Goal: Information Seeking & Learning: Learn about a topic

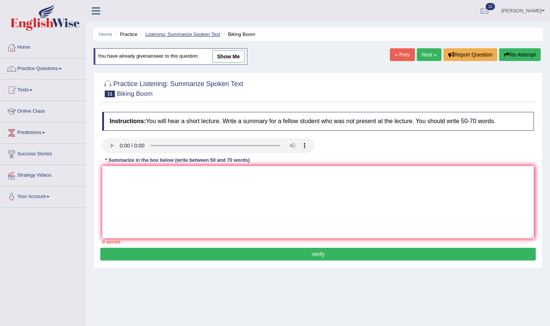
click at [167, 36] on link "Listening: Summarize Spoken Text" at bounding box center [182, 34] width 75 height 6
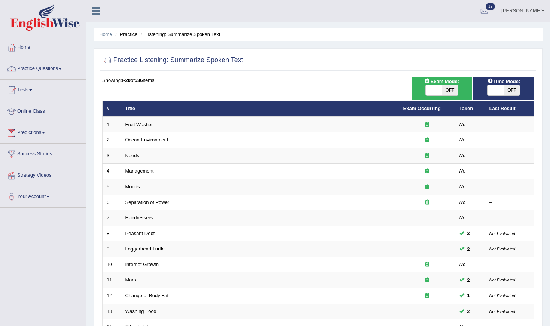
click at [57, 69] on link "Practice Questions" at bounding box center [42, 67] width 85 height 19
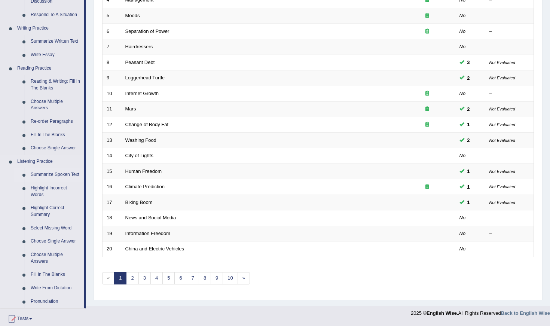
scroll to position [170, 0]
click at [48, 119] on link "Re-order Paragraphs" at bounding box center [55, 122] width 57 height 13
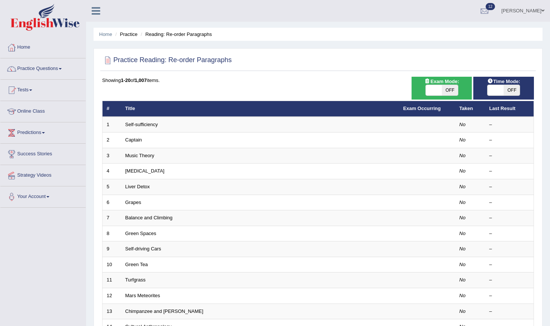
click at [497, 94] on span at bounding box center [496, 90] width 16 height 10
checkbox input "true"
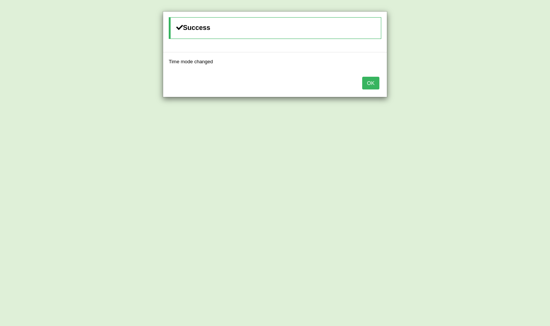
click at [370, 83] on button "OK" at bounding box center [370, 83] width 17 height 13
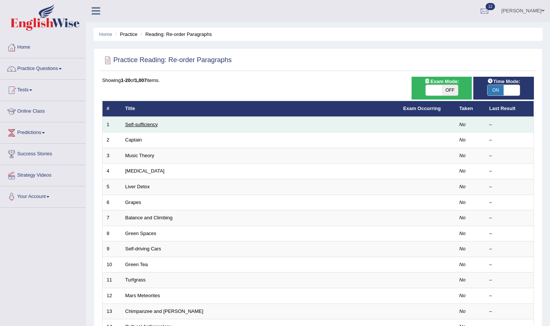
click at [148, 124] on link "Self-sufficiency" at bounding box center [141, 125] width 33 height 6
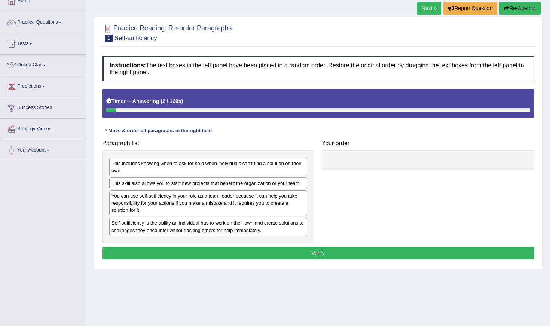
scroll to position [50, 0]
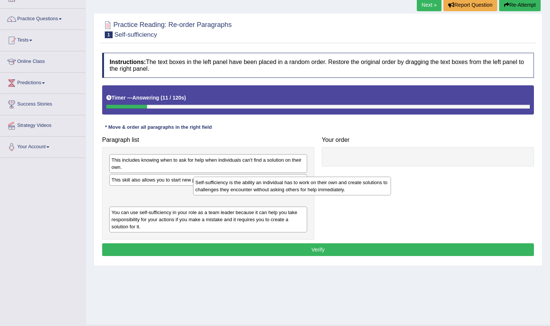
drag, startPoint x: 165, startPoint y: 226, endPoint x: 252, endPoint y: 186, distance: 95.6
click at [252, 186] on div "Self-sufficiency is the ability an individual has to work on their own and crea…" at bounding box center [292, 186] width 198 height 19
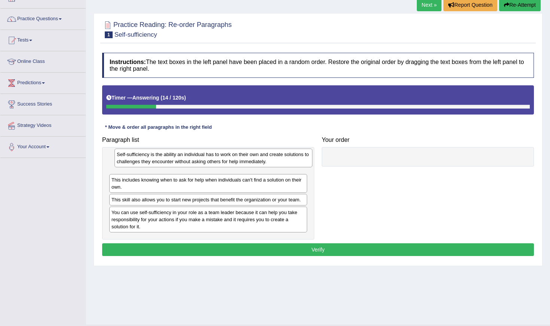
drag, startPoint x: 245, startPoint y: 197, endPoint x: 250, endPoint y: 159, distance: 38.2
click at [250, 159] on div "Self-sufficiency is the ability an individual has to work on their own and crea…" at bounding box center [214, 158] width 198 height 19
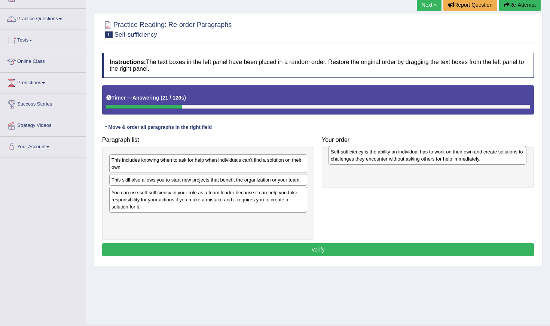
drag, startPoint x: 237, startPoint y: 168, endPoint x: 456, endPoint y: 160, distance: 219.1
click at [456, 160] on div "Self-sufficiency is the ability an individual has to work on their own and crea…" at bounding box center [428, 155] width 198 height 19
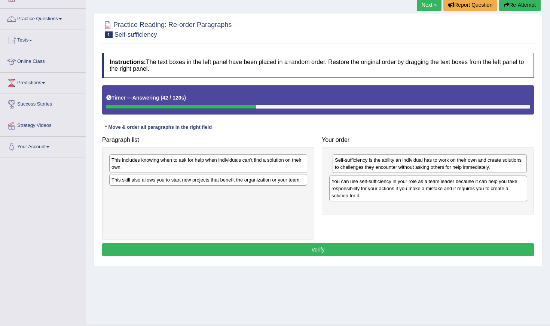
drag, startPoint x: 220, startPoint y: 200, endPoint x: 441, endPoint y: 189, distance: 220.7
click at [441, 189] on div "You can use self-sufficiency in your role as a team leader because it can help …" at bounding box center [428, 189] width 198 height 26
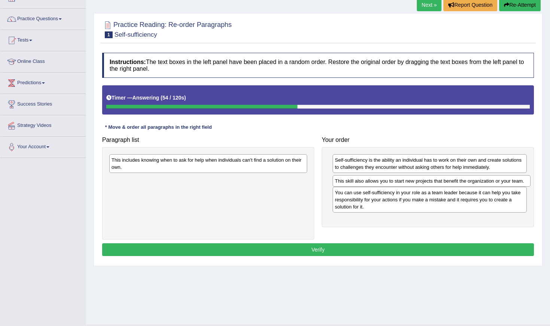
drag, startPoint x: 273, startPoint y: 184, endPoint x: 496, endPoint y: 186, distance: 223.5
click at [496, 186] on div "This skill also allows you to start new projects that benefit the organization …" at bounding box center [432, 181] width 198 height 12
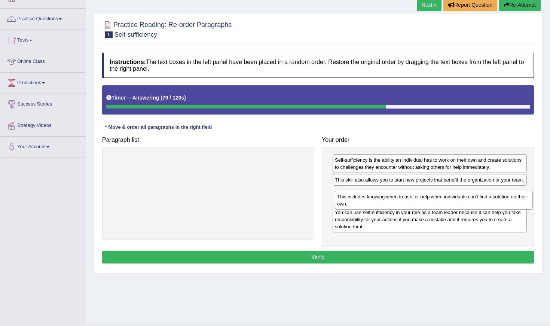
drag, startPoint x: 232, startPoint y: 161, endPoint x: 458, endPoint y: 198, distance: 228.8
click at [458, 198] on div "This includes knowing when to ask for help when individuals can't find a soluti…" at bounding box center [434, 200] width 198 height 19
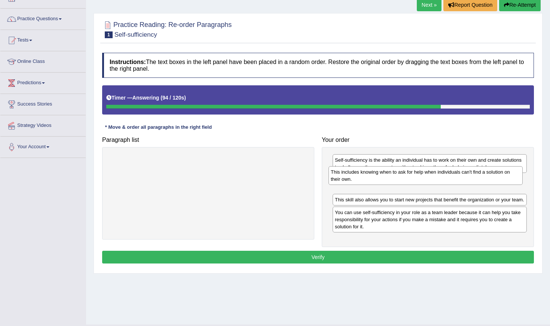
drag, startPoint x: 408, startPoint y: 208, endPoint x: 405, endPoint y: 182, distance: 26.4
click at [405, 182] on div "This includes knowing when to ask for help when individuals can't find a soluti…" at bounding box center [426, 175] width 194 height 19
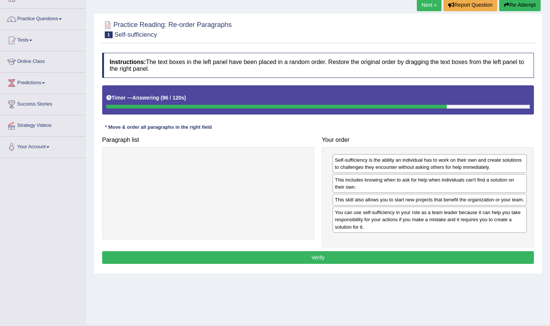
click at [389, 264] on button "Verify" at bounding box center [318, 257] width 432 height 13
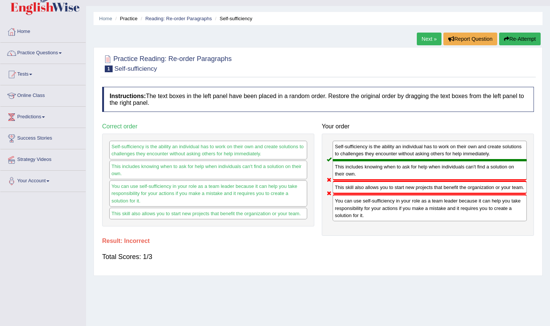
scroll to position [14, 0]
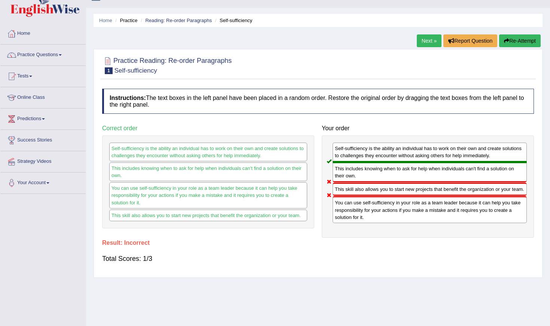
click at [426, 39] on link "Next »" at bounding box center [429, 40] width 25 height 13
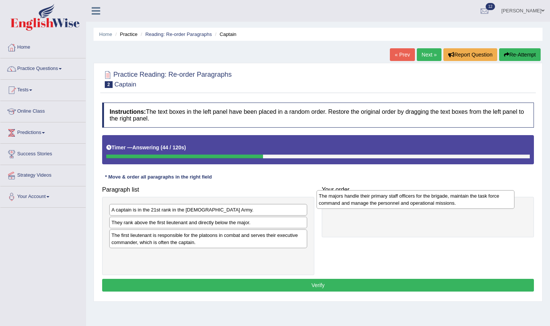
drag, startPoint x: 238, startPoint y: 216, endPoint x: 445, endPoint y: 202, distance: 207.8
click at [445, 202] on div "The majors handle their primary staff officers for the brigade, maintain the ta…" at bounding box center [416, 199] width 198 height 19
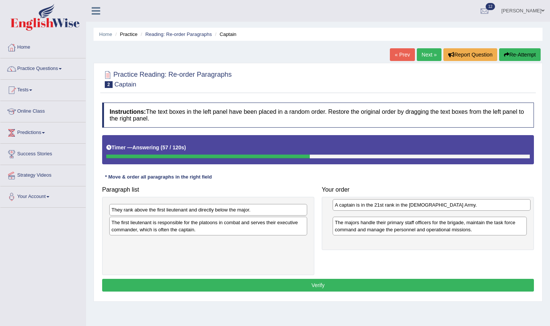
drag, startPoint x: 234, startPoint y: 213, endPoint x: 457, endPoint y: 210, distance: 223.5
click at [457, 210] on div "A captain is in the 21st rank in the US Army." at bounding box center [432, 205] width 198 height 12
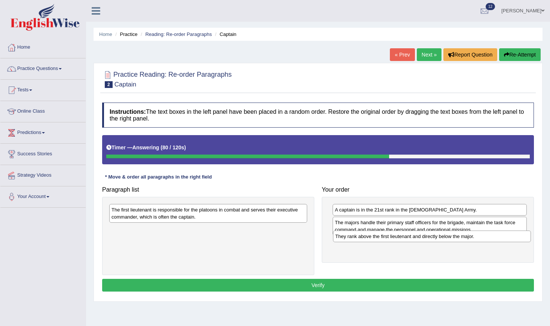
drag, startPoint x: 206, startPoint y: 212, endPoint x: 430, endPoint y: 238, distance: 225.5
click at [430, 238] on div "They rank above the first lieutenant and directly below the major." at bounding box center [432, 237] width 198 height 12
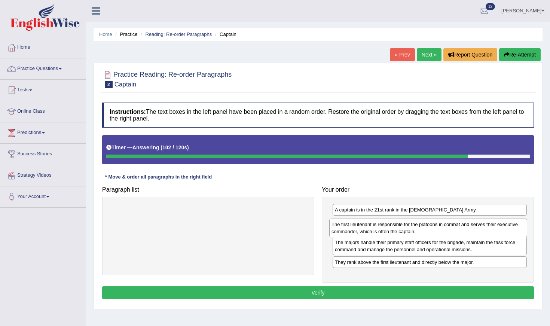
drag, startPoint x: 210, startPoint y: 219, endPoint x: 431, endPoint y: 234, distance: 220.6
click at [431, 234] on div "The first lieutenant is responsible for the platoons in combat and serves their…" at bounding box center [428, 228] width 198 height 19
click at [431, 291] on button "Verify" at bounding box center [318, 292] width 432 height 13
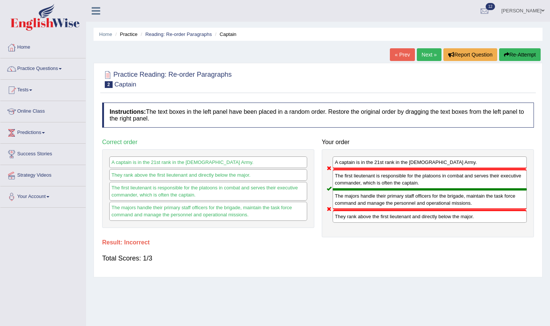
click at [515, 53] on button "Re-Attempt" at bounding box center [520, 54] width 42 height 13
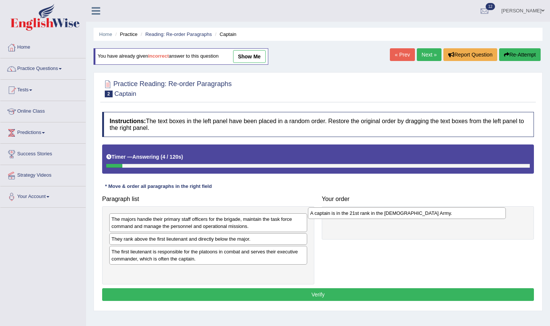
drag, startPoint x: 234, startPoint y: 242, endPoint x: 432, endPoint y: 217, distance: 200.4
click at [432, 217] on div "A captain is in the 21st rank in the [DEMOGRAPHIC_DATA] Army." at bounding box center [407, 213] width 198 height 12
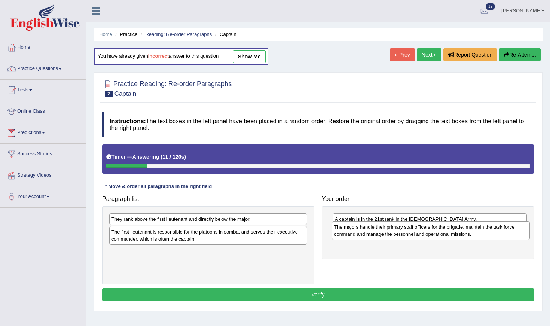
drag, startPoint x: 221, startPoint y: 229, endPoint x: 444, endPoint y: 237, distance: 222.9
click at [444, 237] on div "The majors handle their primary staff officers for the brigade, maintain the ta…" at bounding box center [431, 230] width 198 height 19
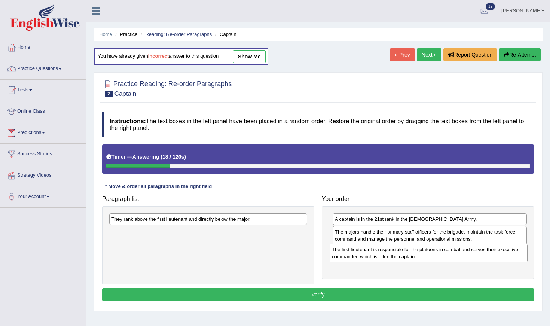
drag, startPoint x: 218, startPoint y: 242, endPoint x: 438, endPoint y: 260, distance: 221.2
click at [438, 260] on div "The first lieutenant is responsible for the platoons in combat and serves their…" at bounding box center [429, 253] width 198 height 19
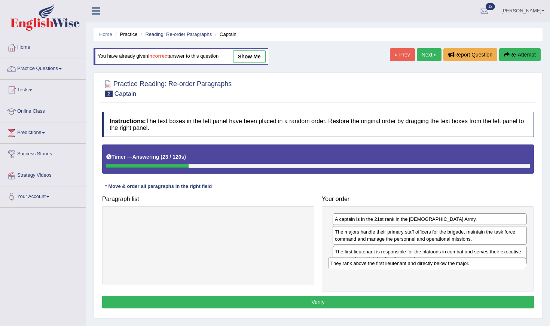
drag, startPoint x: 248, startPoint y: 219, endPoint x: 477, endPoint y: 260, distance: 232.0
click at [477, 260] on div "They rank above the first lieutenant and directly below the major." at bounding box center [427, 264] width 198 height 12
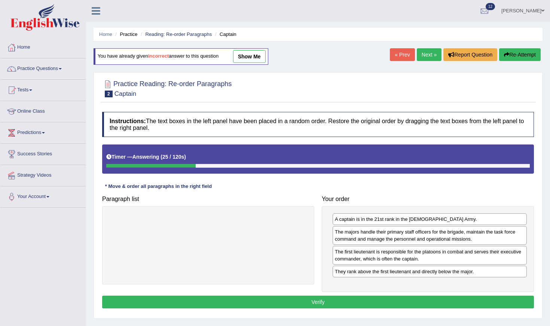
click at [449, 302] on button "Verify" at bounding box center [318, 302] width 432 height 13
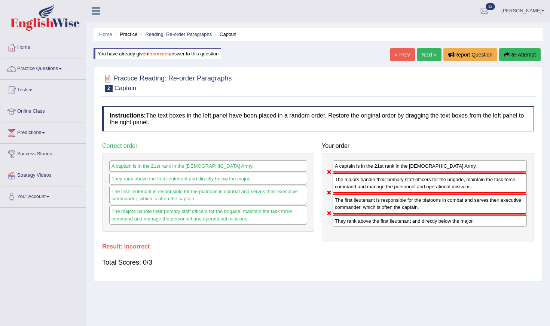
drag, startPoint x: 448, startPoint y: 225, endPoint x: 455, endPoint y: 197, distance: 28.8
click at [454, 199] on div "A captain is in the 21st rank in the US Army. The majors handle their primary s…" at bounding box center [428, 197] width 212 height 88
click at [514, 52] on button "Re-Attempt" at bounding box center [520, 54] width 42 height 13
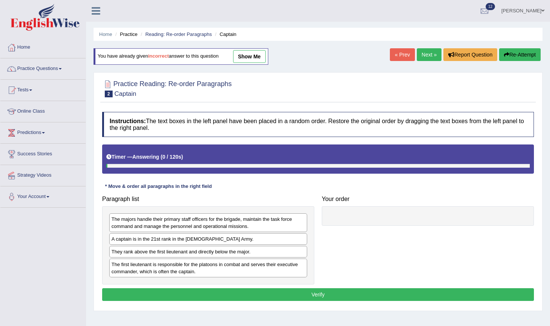
scroll to position [0, 0]
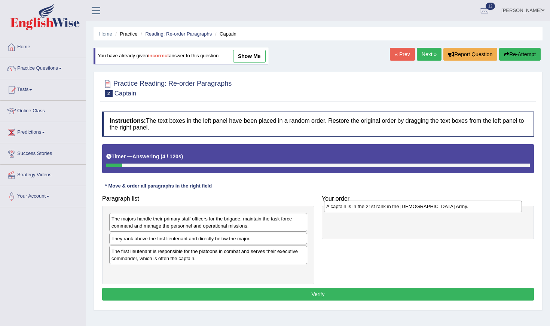
drag, startPoint x: 262, startPoint y: 243, endPoint x: 477, endPoint y: 212, distance: 217.2
click at [477, 212] on div "A captain is in the 21st rank in the US Army." at bounding box center [423, 207] width 198 height 12
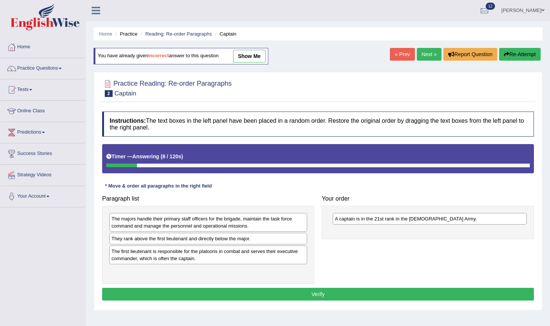
drag, startPoint x: 228, startPoint y: 241, endPoint x: 293, endPoint y: 241, distance: 65.1
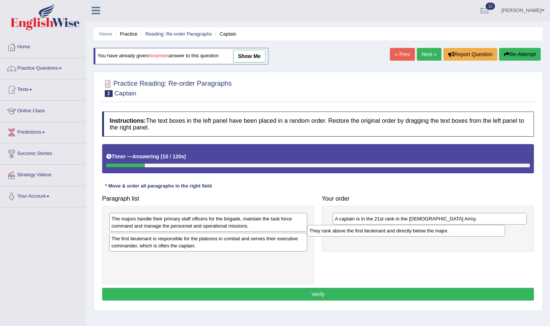
drag, startPoint x: 293, startPoint y: 241, endPoint x: 499, endPoint y: 230, distance: 206.2
click at [501, 230] on div "They rank above the first lieutenant and directly below the major." at bounding box center [406, 231] width 198 height 12
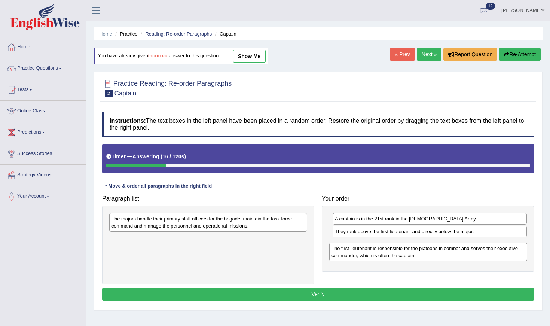
drag, startPoint x: 199, startPoint y: 245, endPoint x: 421, endPoint y: 255, distance: 222.2
click at [421, 255] on div "The first lieutenant is responsible for the platoons in combat and serves their…" at bounding box center [428, 252] width 198 height 19
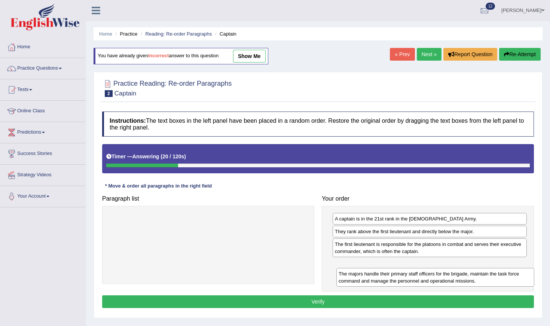
drag, startPoint x: 204, startPoint y: 222, endPoint x: 431, endPoint y: 277, distance: 233.8
click at [431, 277] on div "The majors handle their primary staff officers for the brigade, maintain the ta…" at bounding box center [436, 277] width 198 height 19
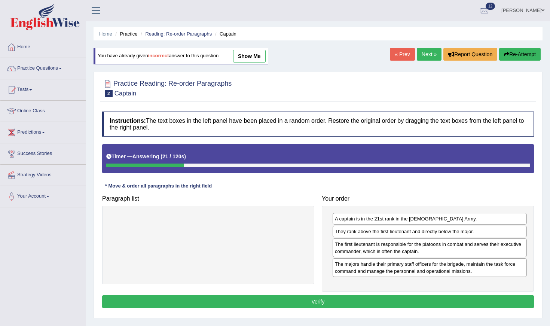
click at [430, 304] on button "Verify" at bounding box center [318, 301] width 432 height 13
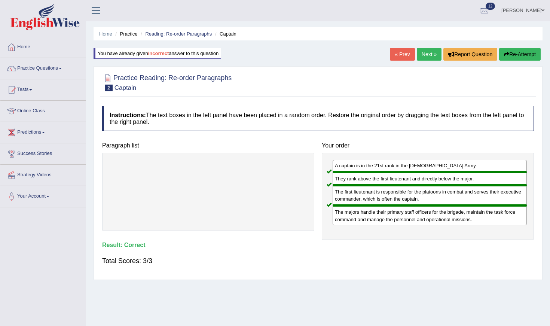
click at [432, 57] on link "Next »" at bounding box center [429, 54] width 25 height 13
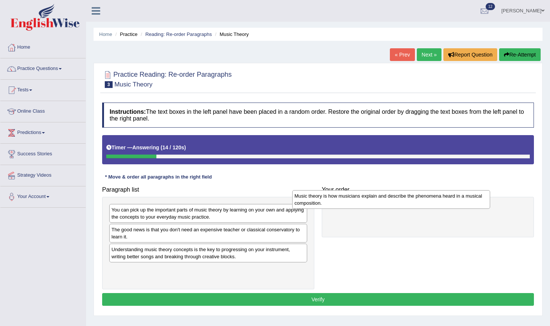
drag, startPoint x: 254, startPoint y: 255, endPoint x: 449, endPoint y: 201, distance: 202.8
click at [449, 201] on div "Music theory is how musicians explain and describe the phenomena heard in a mus…" at bounding box center [391, 199] width 198 height 19
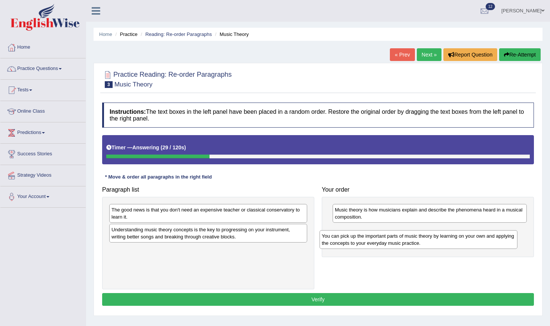
drag, startPoint x: 227, startPoint y: 216, endPoint x: 438, endPoint y: 241, distance: 211.9
click at [438, 242] on div "You can pick up the important parts of music theory by learning on your own and…" at bounding box center [419, 239] width 198 height 19
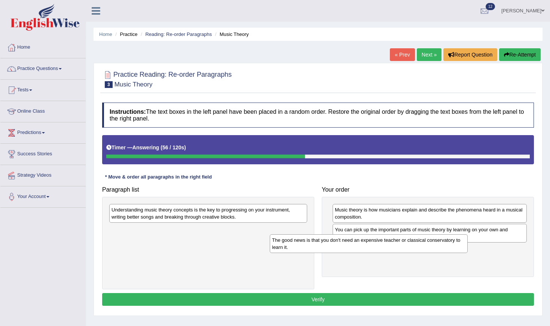
drag, startPoint x: 234, startPoint y: 215, endPoint x: 393, endPoint y: 245, distance: 162.6
click at [394, 245] on div "The good news is that you don't need an expensive teacher or classical conserva…" at bounding box center [369, 243] width 198 height 19
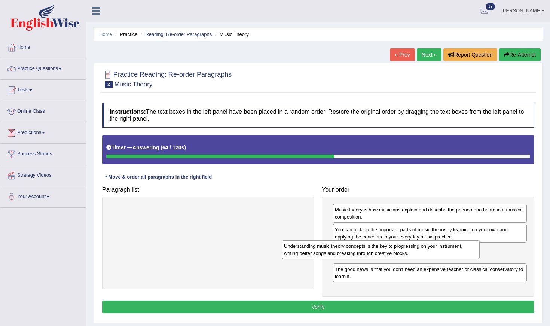
drag, startPoint x: 232, startPoint y: 211, endPoint x: 405, endPoint y: 248, distance: 176.8
click at [405, 248] on div "Understanding music theory concepts is the key to progressing on your instrumen…" at bounding box center [381, 249] width 198 height 19
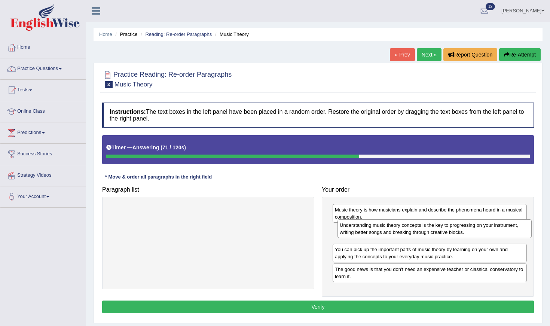
drag, startPoint x: 397, startPoint y: 255, endPoint x: 402, endPoint y: 231, distance: 24.0
click at [402, 231] on div "Understanding music theory concepts is the key to progressing on your instrumen…" at bounding box center [435, 228] width 194 height 19
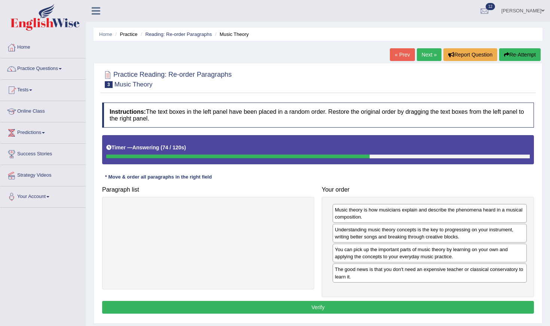
click at [364, 304] on button "Verify" at bounding box center [318, 307] width 432 height 13
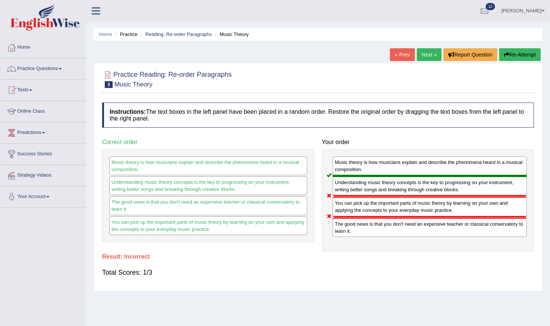
click at [421, 55] on link "Next »" at bounding box center [429, 54] width 25 height 13
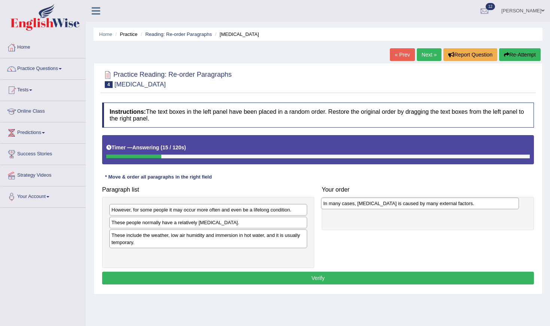
drag, startPoint x: 240, startPoint y: 226, endPoint x: 451, endPoint y: 205, distance: 212.9
click at [453, 206] on div "In many cases, [MEDICAL_DATA] is caused by many external factors." at bounding box center [420, 204] width 198 height 12
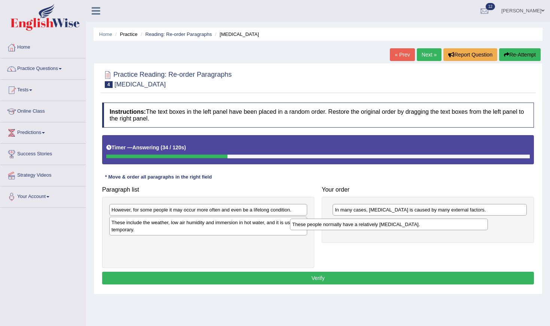
drag, startPoint x: 272, startPoint y: 226, endPoint x: 471, endPoint y: 232, distance: 198.9
click at [471, 230] on div "These people normally have a relatively [MEDICAL_DATA]." at bounding box center [389, 225] width 198 height 12
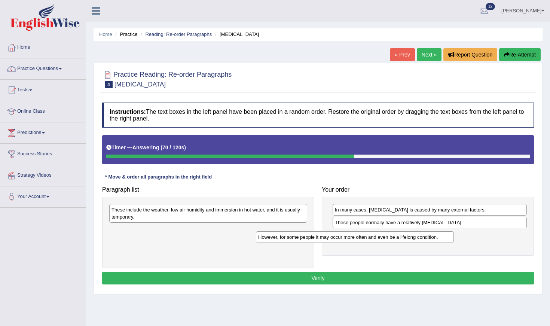
drag, startPoint x: 247, startPoint y: 210, endPoint x: 439, endPoint y: 250, distance: 195.4
click at [438, 243] on div "However, for some people it may occur more often and even be a lifelong conditi…" at bounding box center [355, 237] width 198 height 12
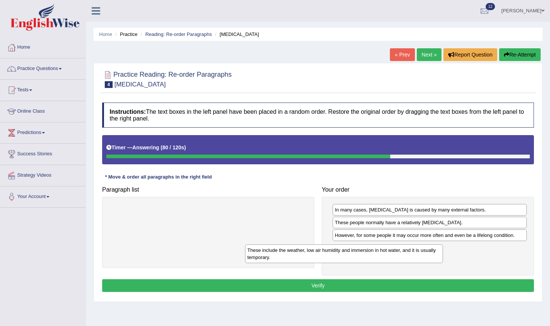
drag, startPoint x: 288, startPoint y: 217, endPoint x: 466, endPoint y: 261, distance: 184.4
click at [443, 261] on div "These include the weather, low air humidity and immersion in hot water, and it …" at bounding box center [344, 253] width 198 height 19
click at [461, 286] on button "Verify" at bounding box center [318, 285] width 432 height 13
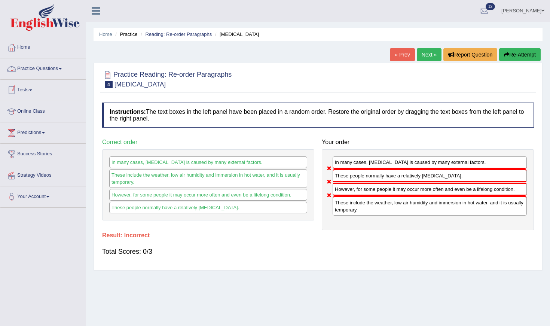
click at [32, 69] on link "Practice Questions" at bounding box center [42, 67] width 85 height 19
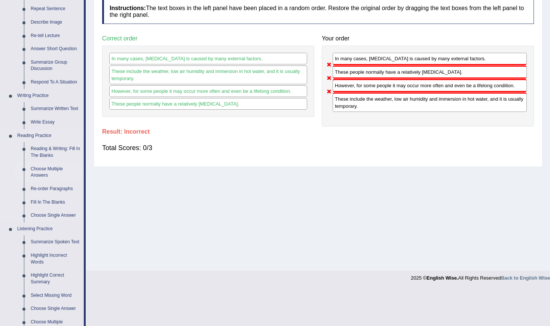
scroll to position [104, 0]
